Goal: Transaction & Acquisition: Purchase product/service

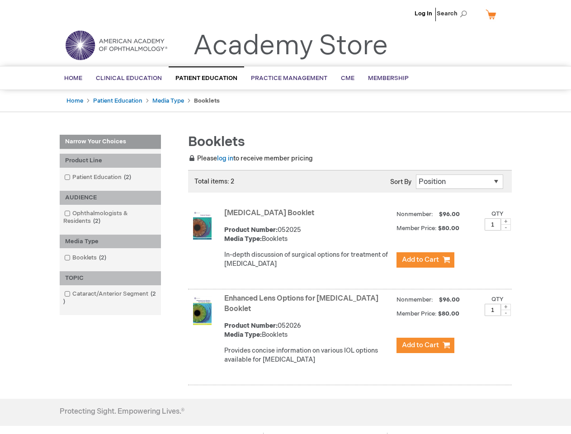
click at [454, 14] on span "Search" at bounding box center [454, 14] width 34 height 18
click at [110, 161] on div "Product Line" at bounding box center [110, 161] width 101 height 14
click at [110, 198] on div "AUDIENCE" at bounding box center [110, 198] width 101 height 14
click at [110, 241] on div "Media Type" at bounding box center [110, 242] width 101 height 14
click at [110, 278] on div "TOPIC" at bounding box center [110, 278] width 101 height 14
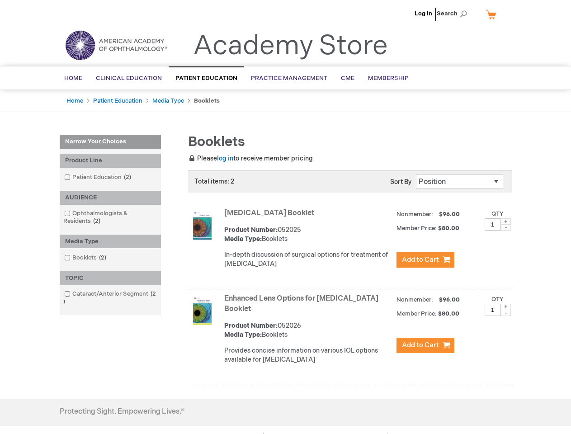
click at [506, 222] on span at bounding box center [506, 221] width 10 height 6
click at [506, 227] on span at bounding box center [506, 227] width 10 height 6
type input "1"
click at [506, 307] on span at bounding box center [506, 307] width 10 height 6
click at [506, 313] on span at bounding box center [506, 313] width 10 height 6
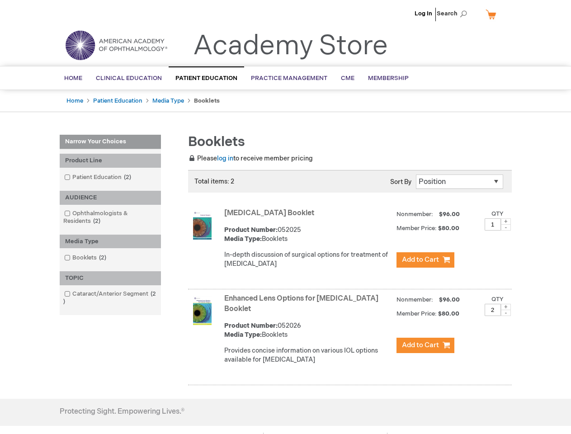
type input "1"
